Goal: Information Seeking & Learning: Check status

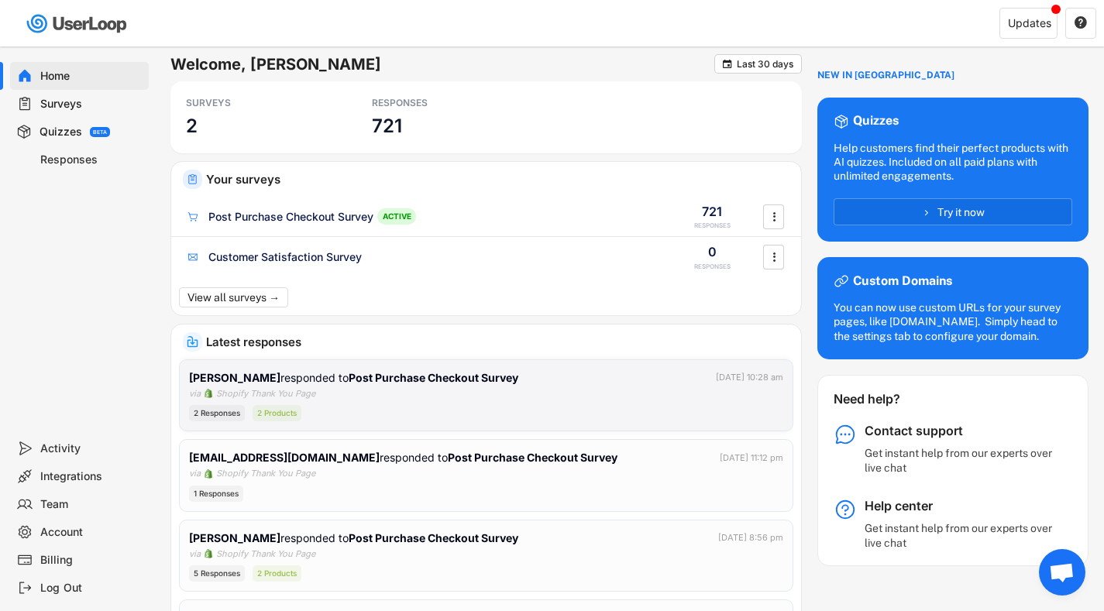
click at [220, 411] on div "2 Responses" at bounding box center [217, 413] width 56 height 16
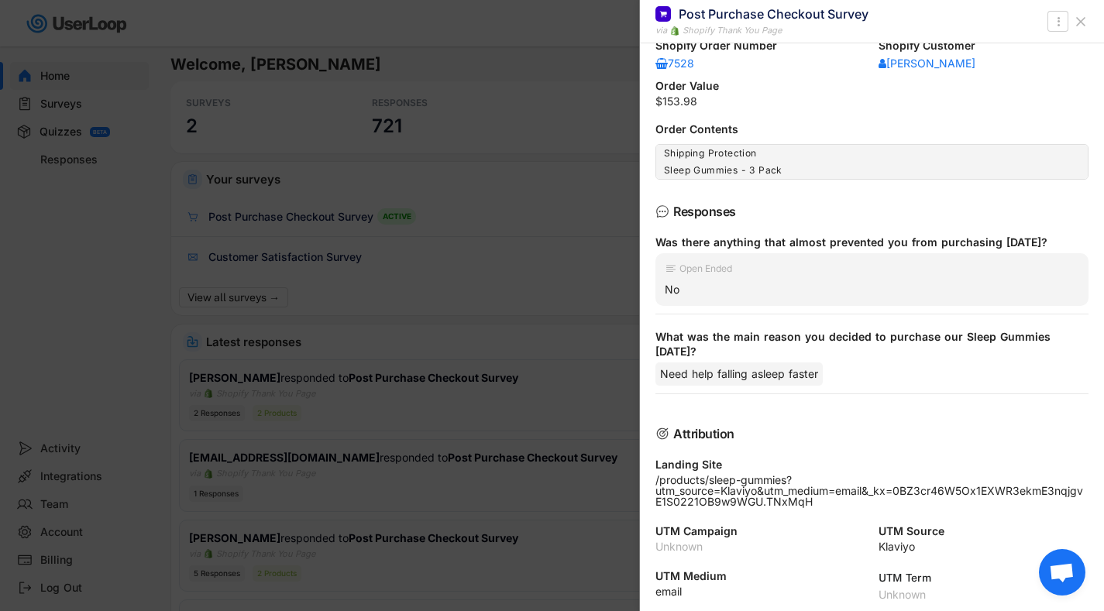
scroll to position [156, 0]
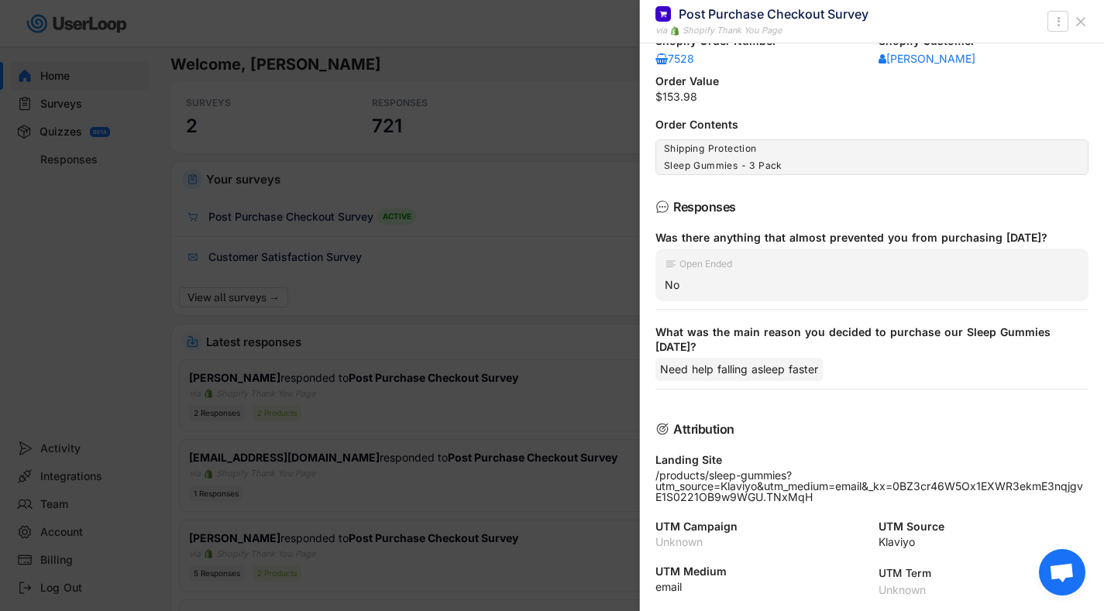
click at [551, 323] on div at bounding box center [552, 305] width 1104 height 611
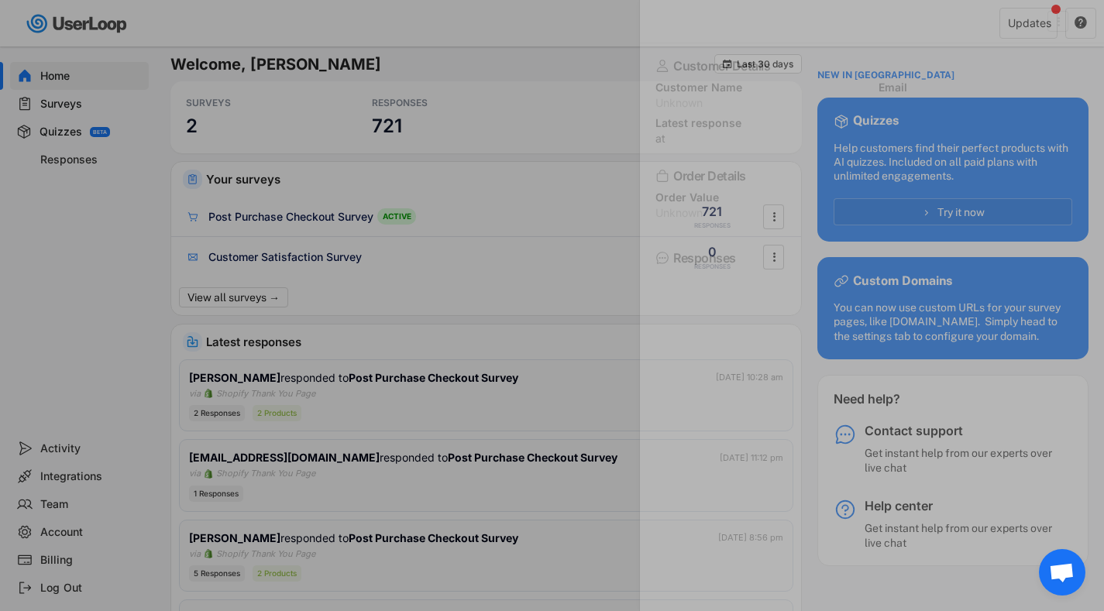
scroll to position [0, 0]
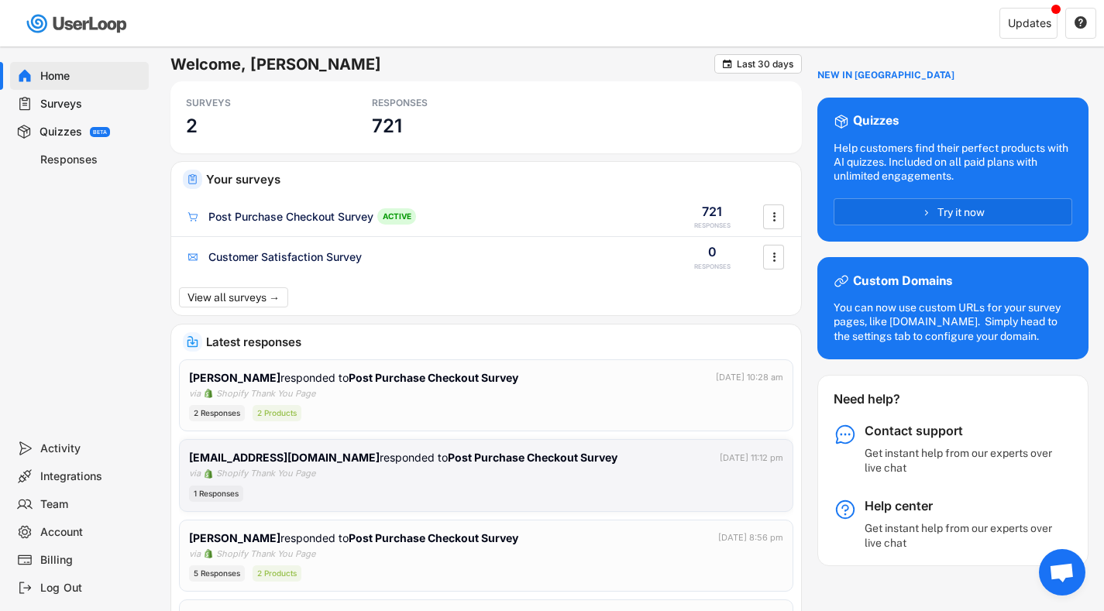
click at [217, 491] on div "1 Responses" at bounding box center [216, 494] width 54 height 16
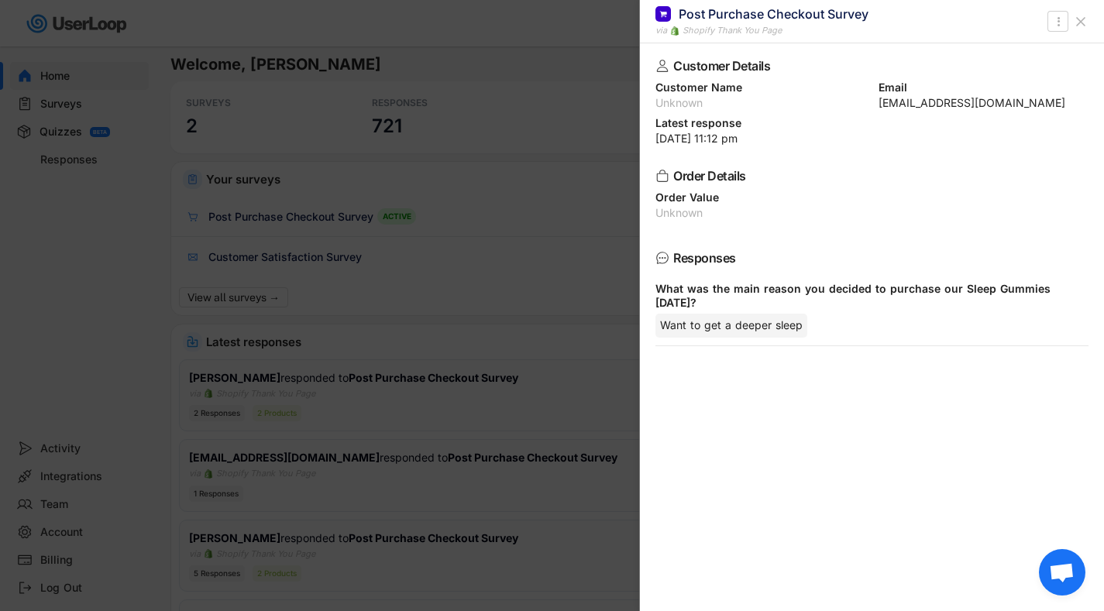
click at [526, 282] on div at bounding box center [552, 305] width 1104 height 611
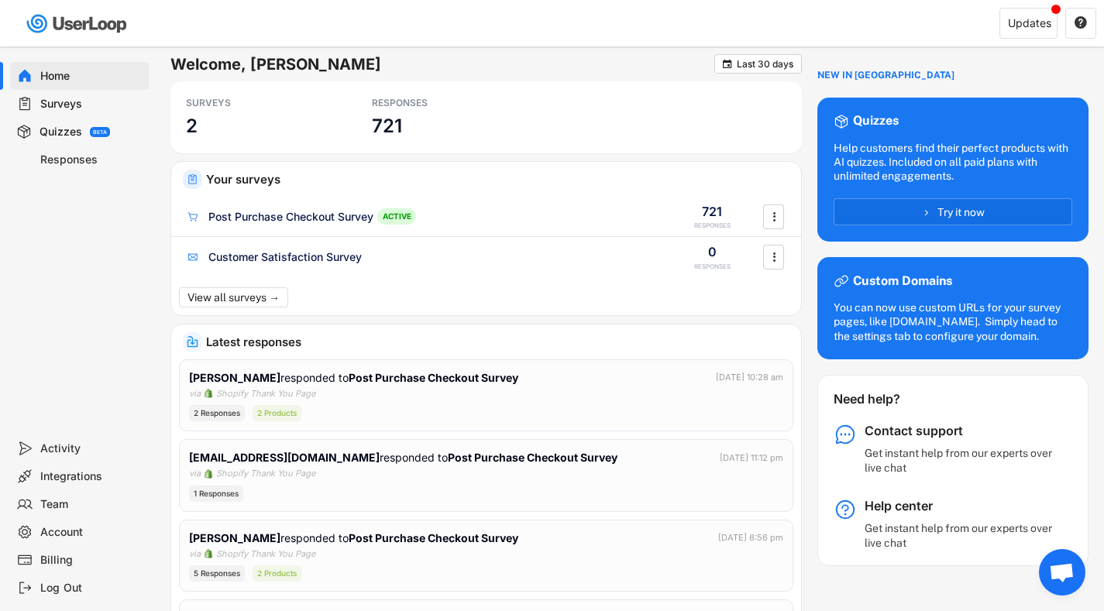
click at [101, 103] on div "Surveys" at bounding box center [91, 104] width 102 height 15
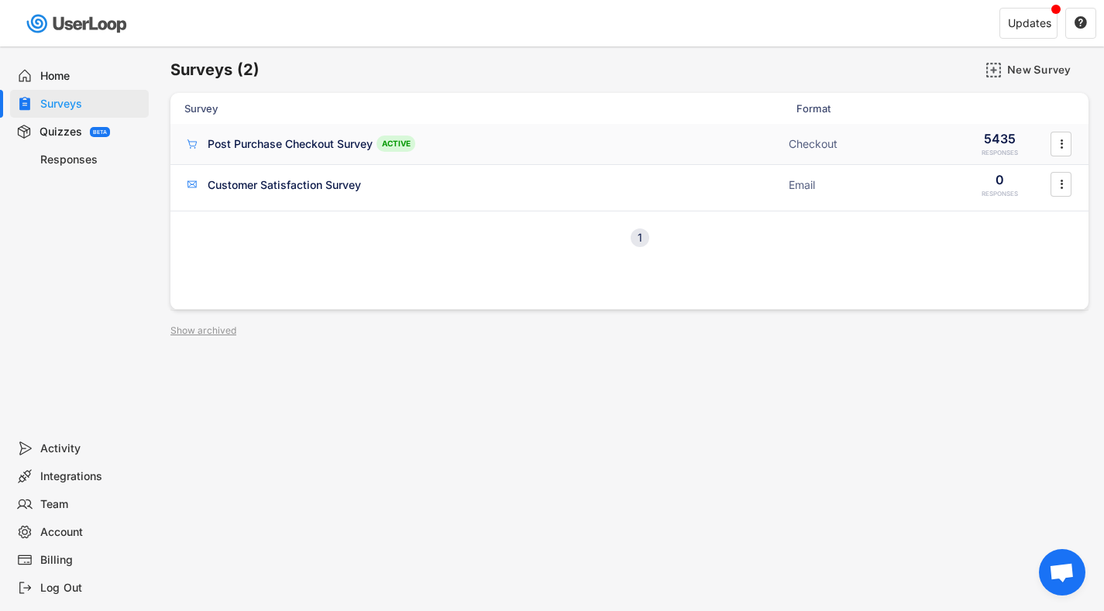
click at [277, 136] on div "Post Purchase Checkout Survey" at bounding box center [290, 143] width 165 height 15
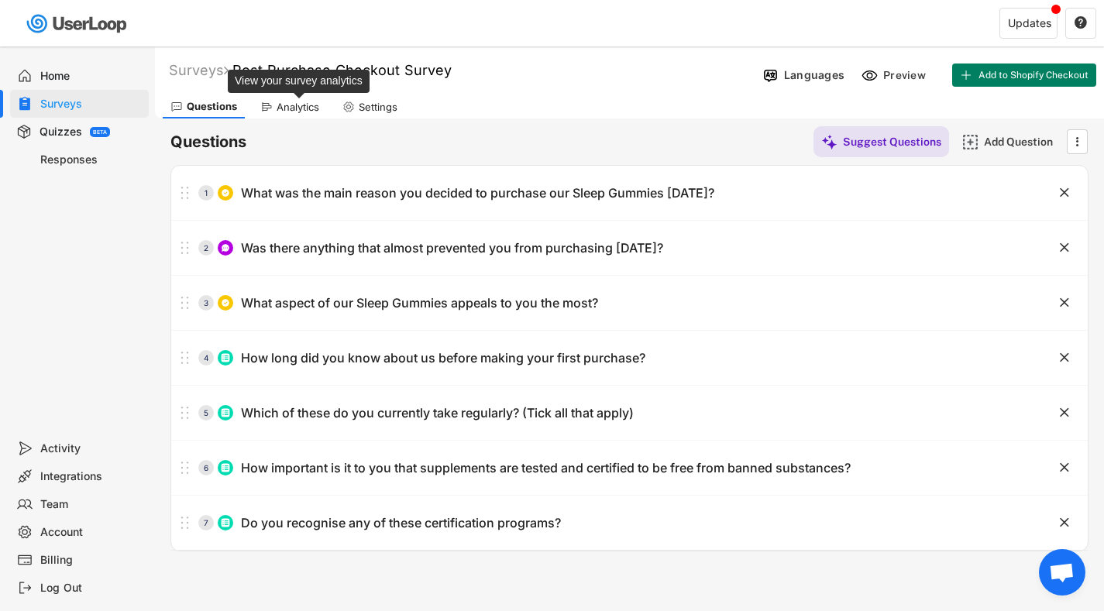
click at [295, 105] on div "Analytics" at bounding box center [298, 107] width 43 height 13
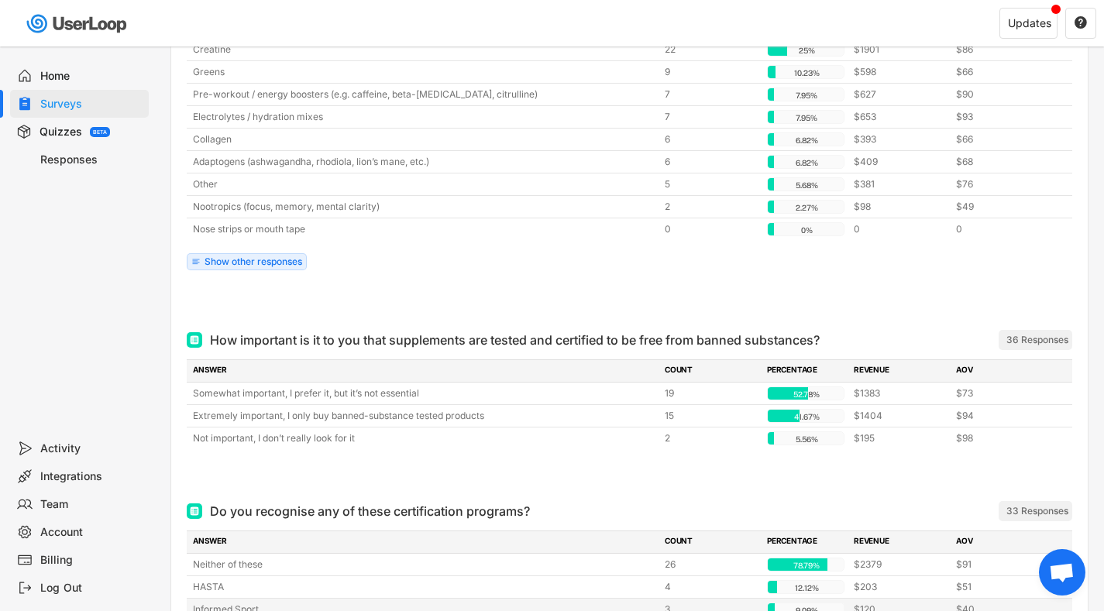
scroll to position [1448, 0]
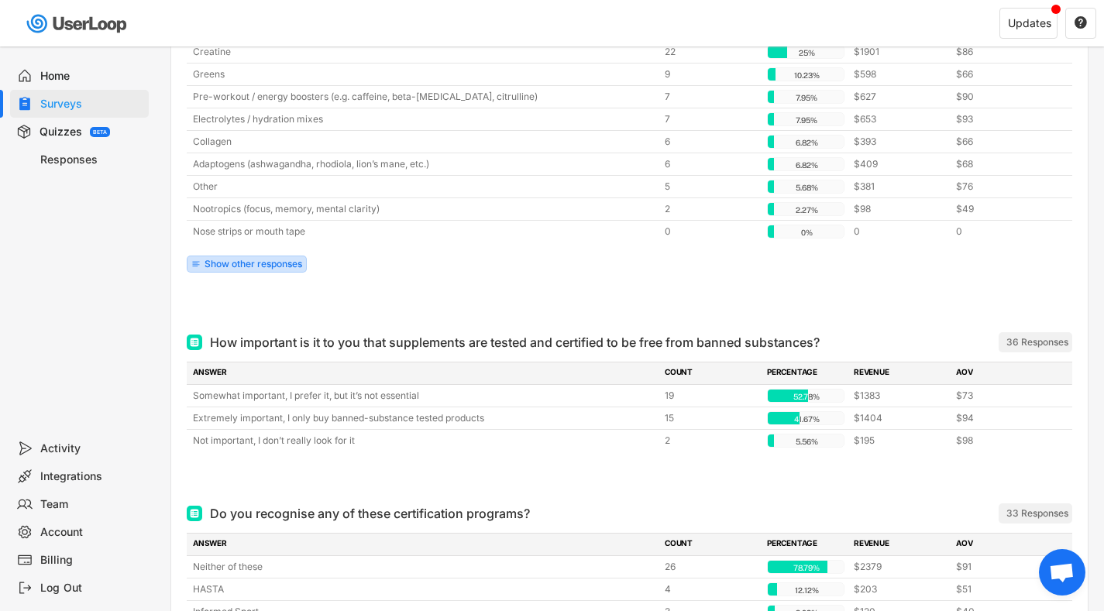
click at [256, 263] on div "Show other responses" at bounding box center [253, 263] width 98 height 9
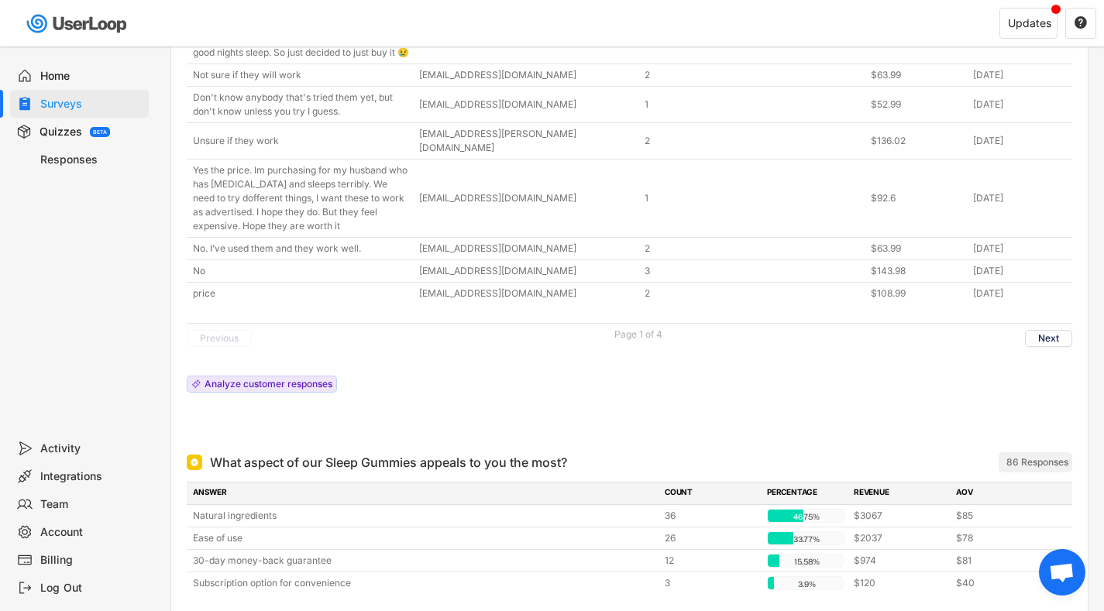
scroll to position [0, 0]
